Goal: Find specific page/section: Find specific page/section

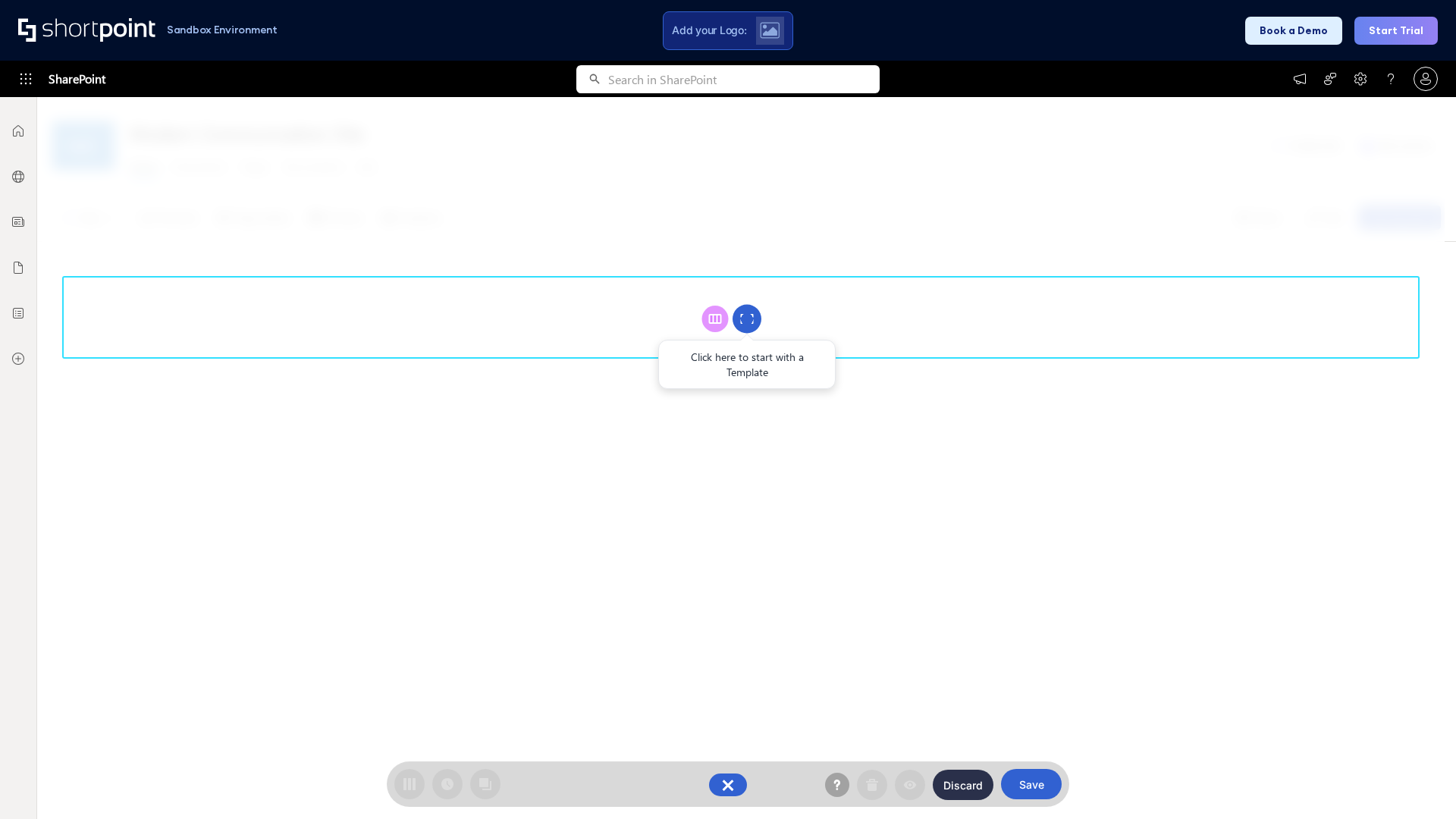
click at [747, 318] on circle at bounding box center [747, 318] width 28 height 28
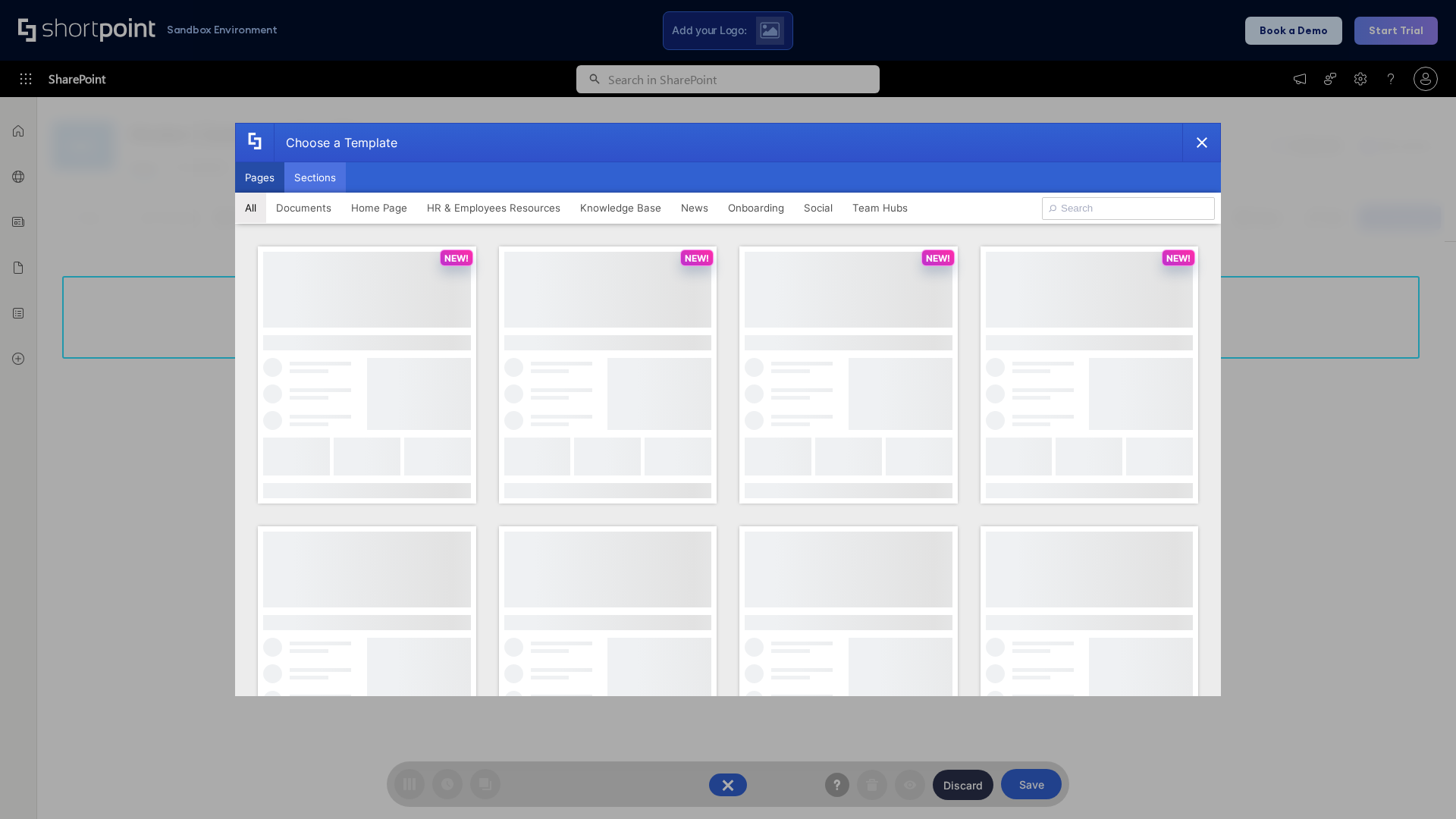
click at [315, 177] on button "Sections" at bounding box center [315, 177] width 62 height 30
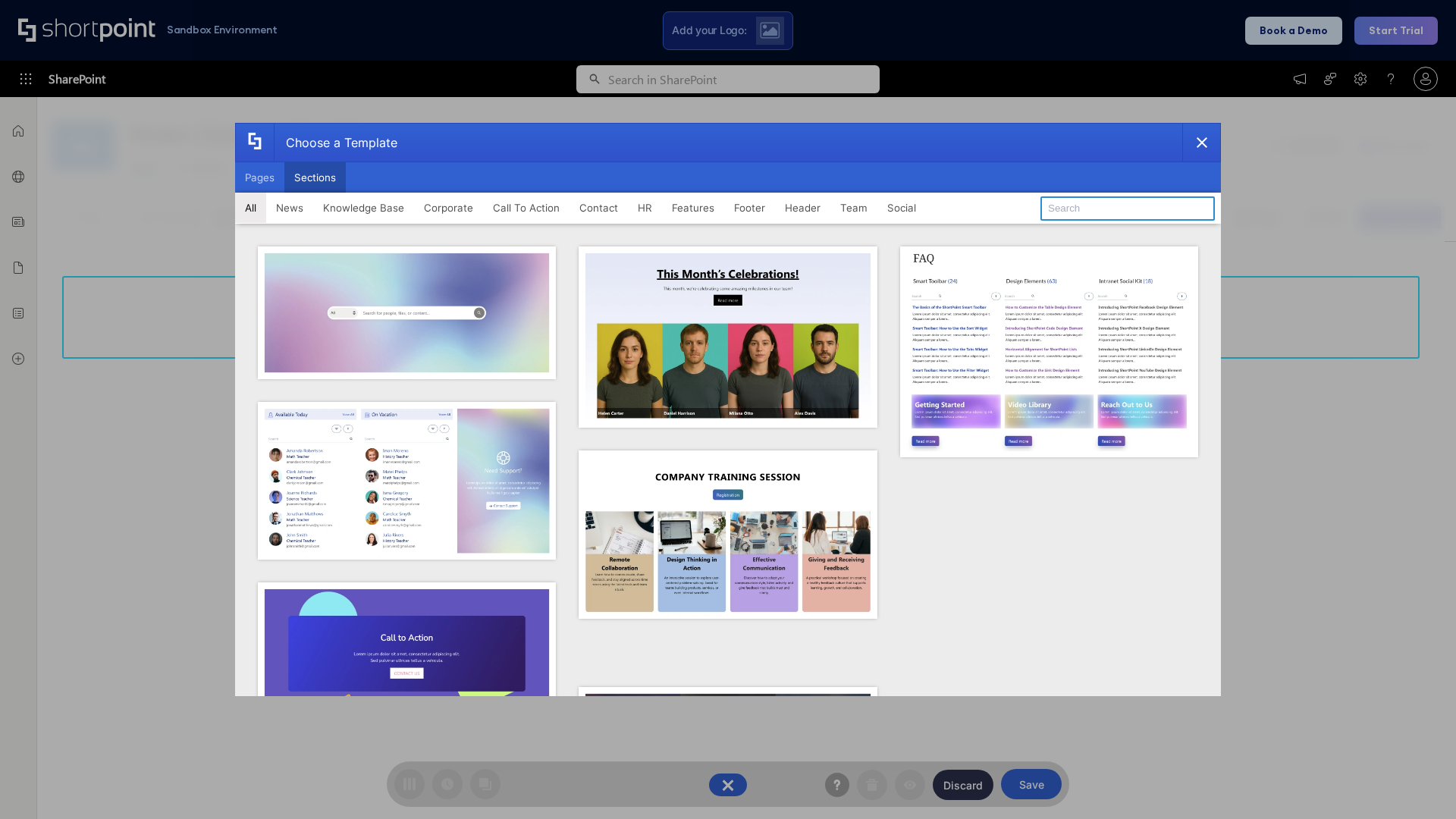
type input "Footer 7"
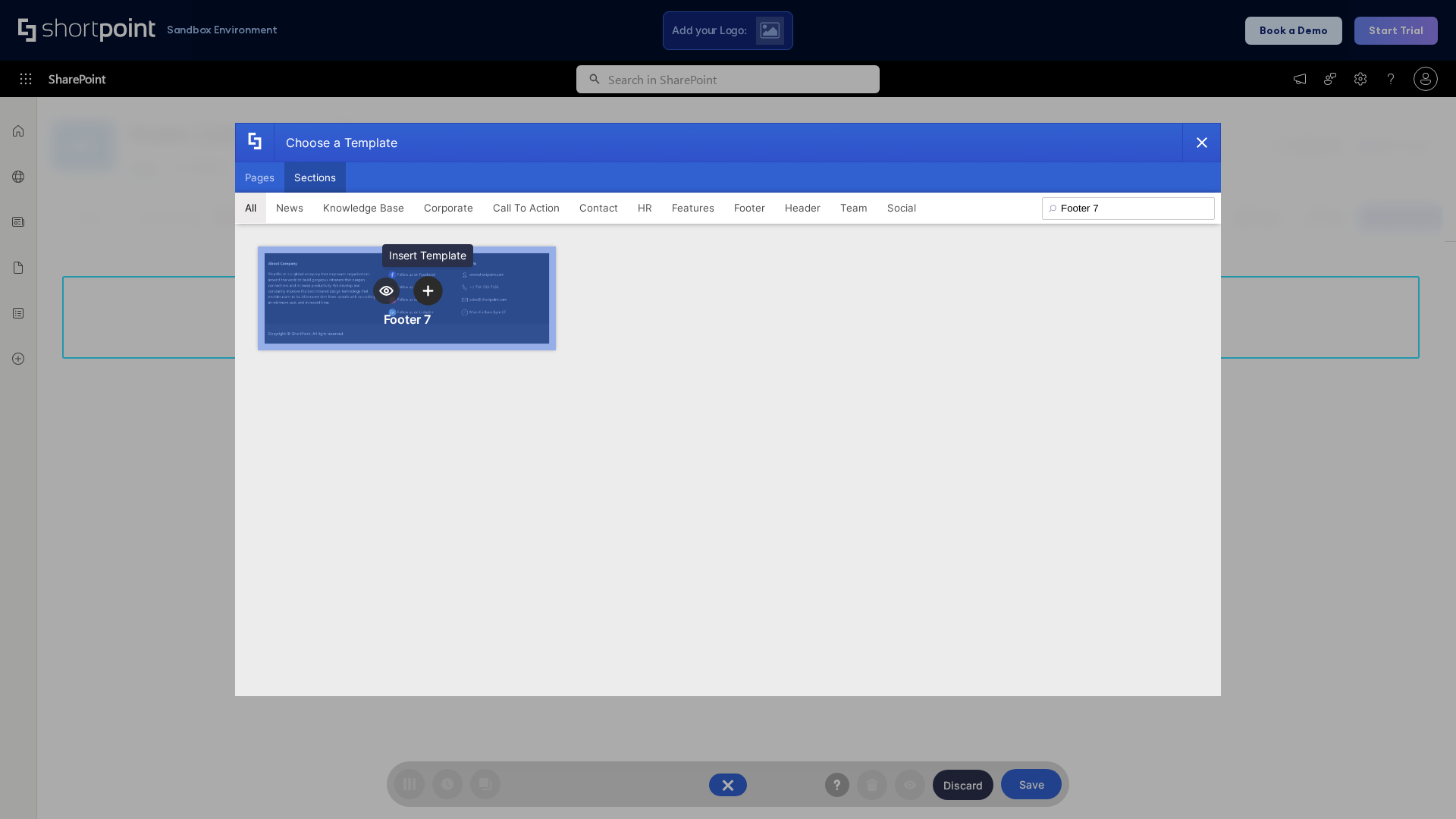
click at [428, 290] on icon "template selector" at bounding box center [427, 290] width 11 height 11
